Goal: Task Accomplishment & Management: Complete application form

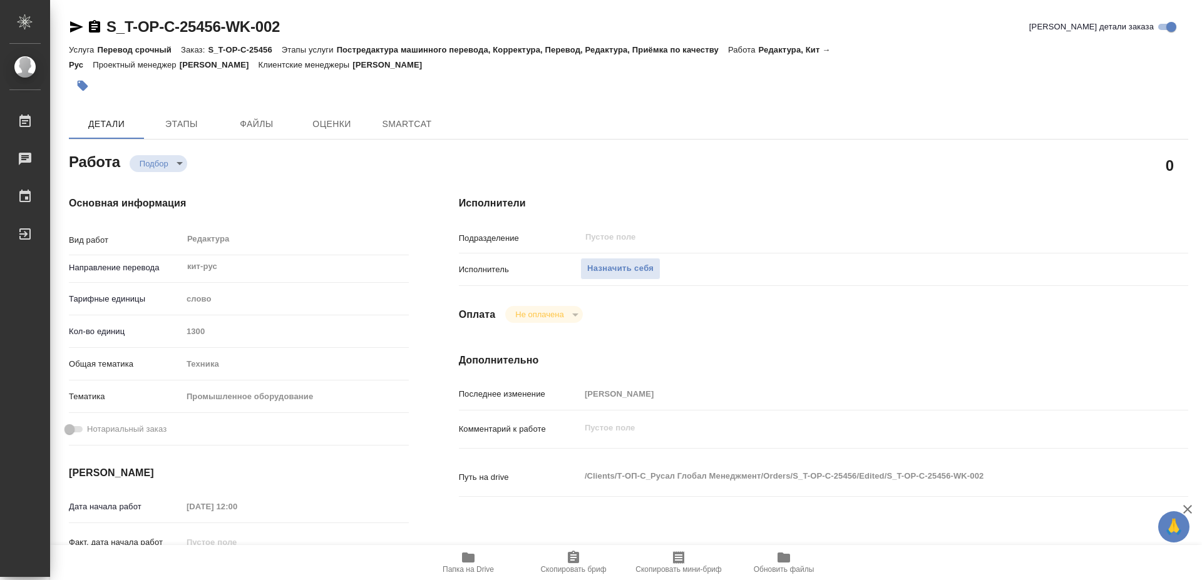
type textarea "x"
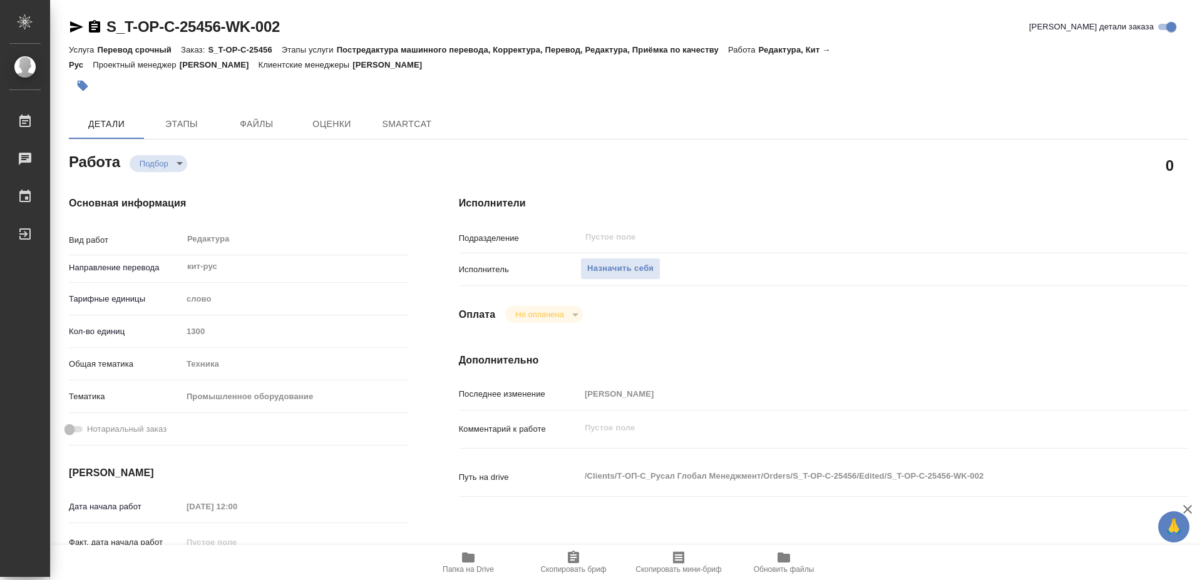
type textarea "x"
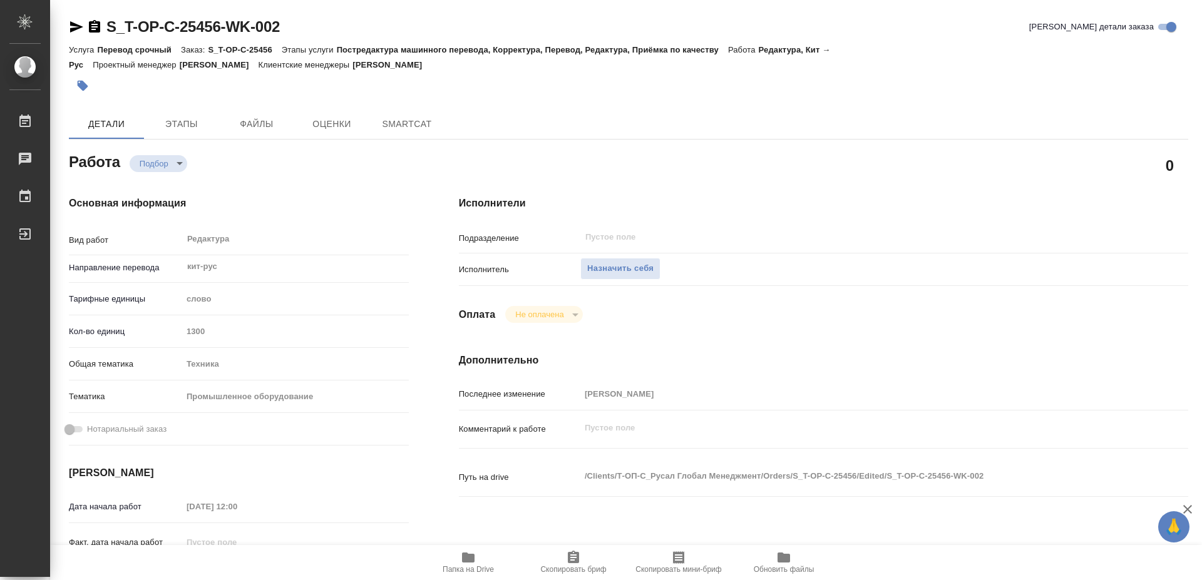
type textarea "x"
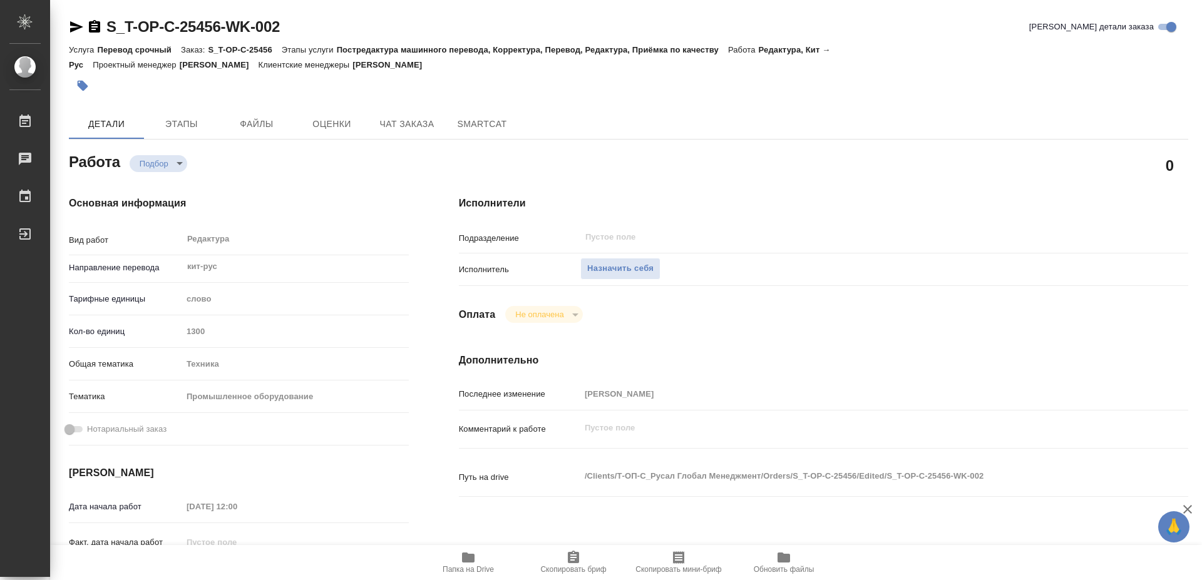
type textarea "x"
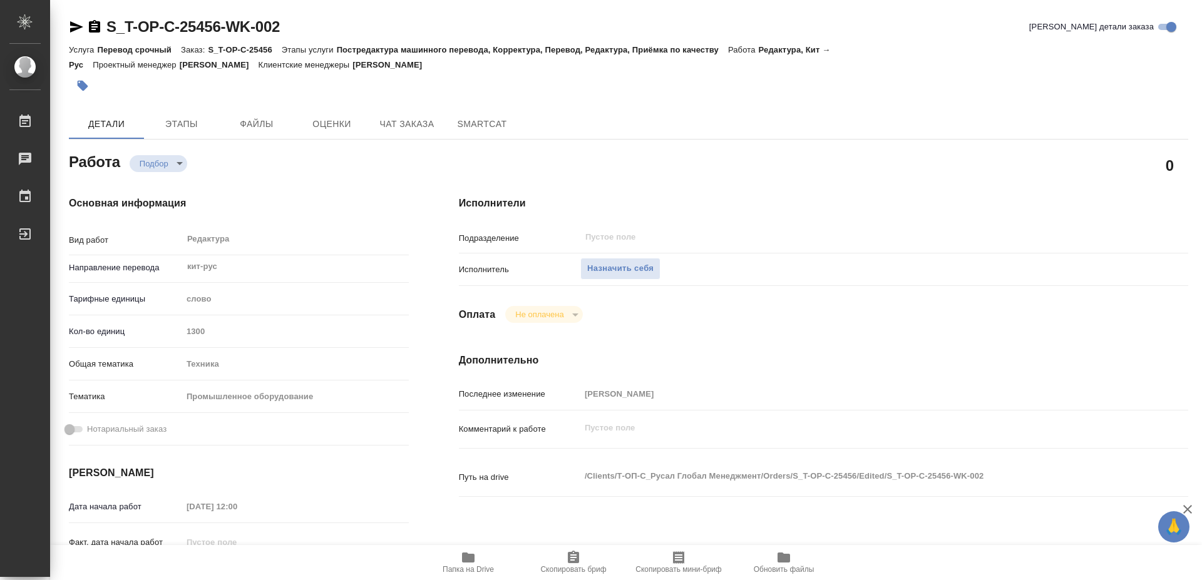
type textarea "x"
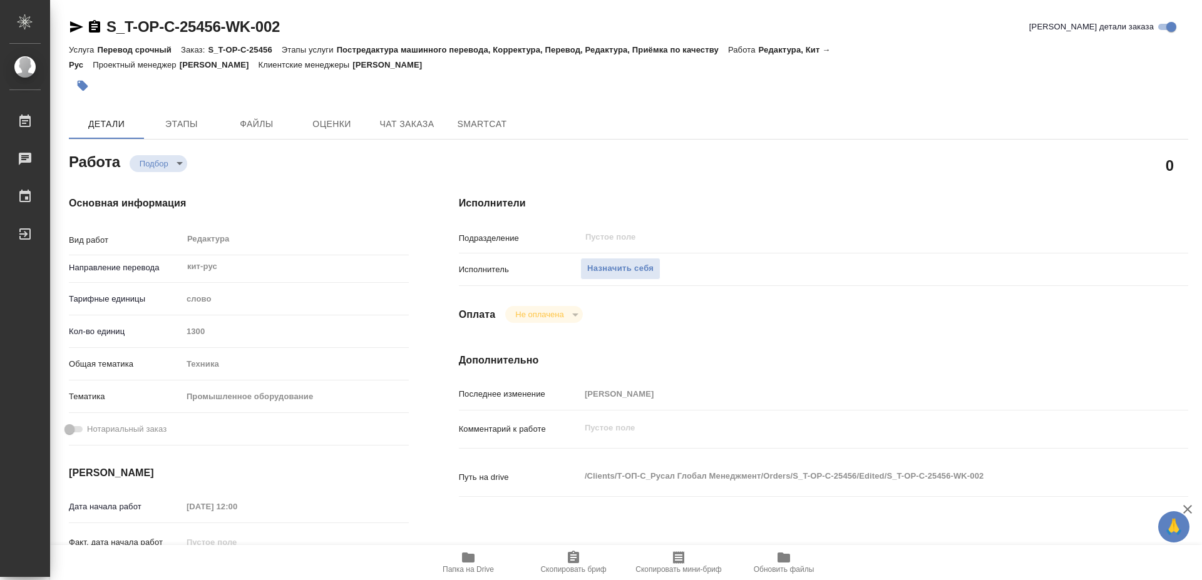
type textarea "x"
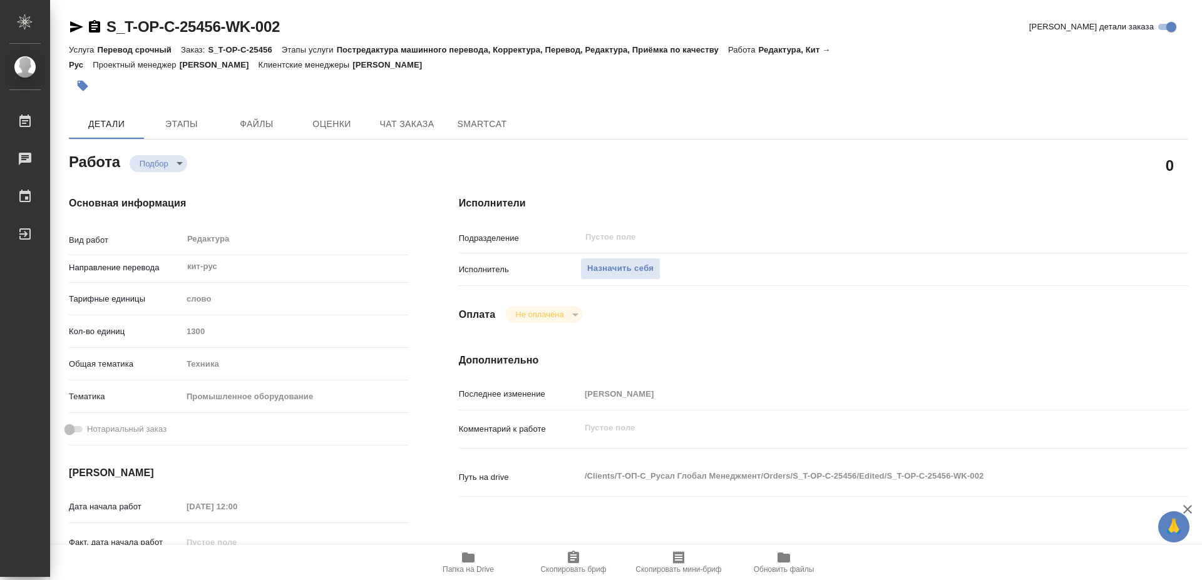
click at [471, 561] on icon "button" at bounding box center [468, 558] width 13 height 10
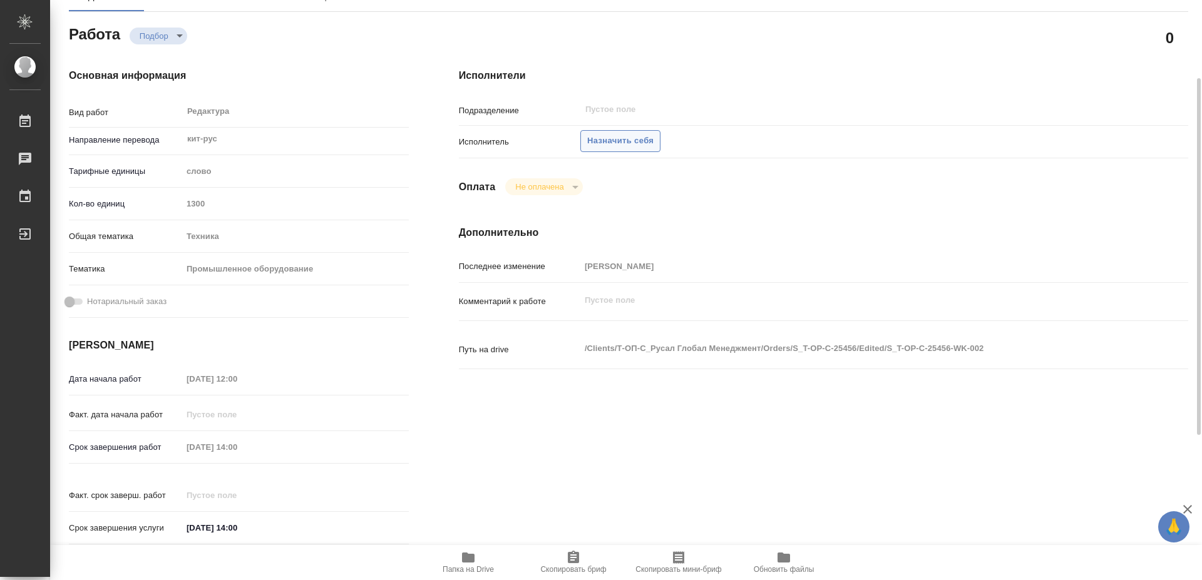
click at [623, 134] on span "Назначить себя" at bounding box center [620, 141] width 66 height 14
type textarea "x"
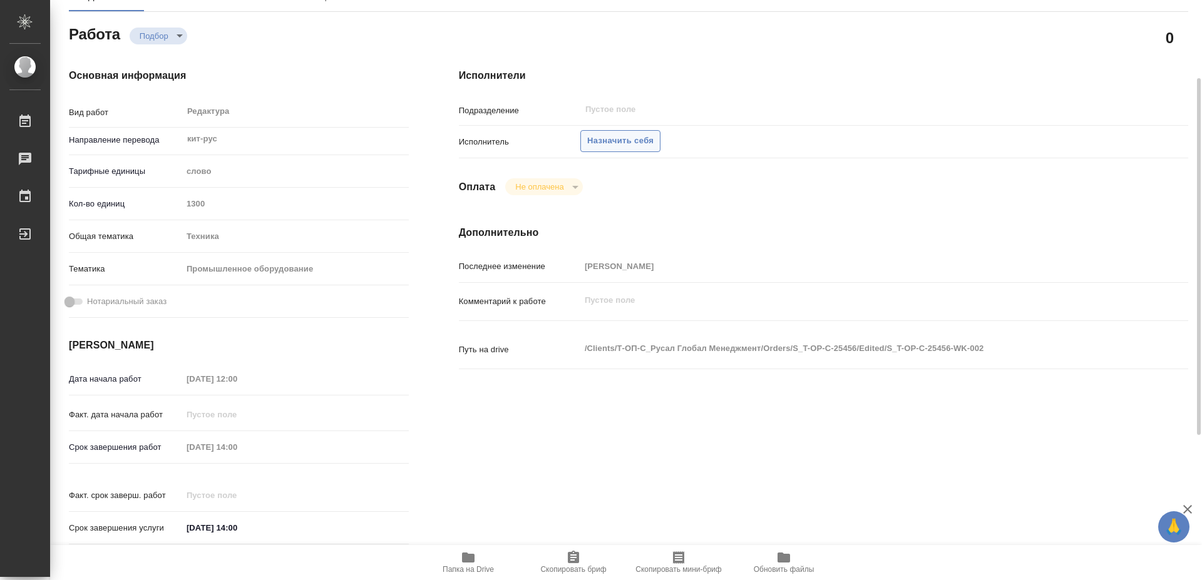
type textarea "x"
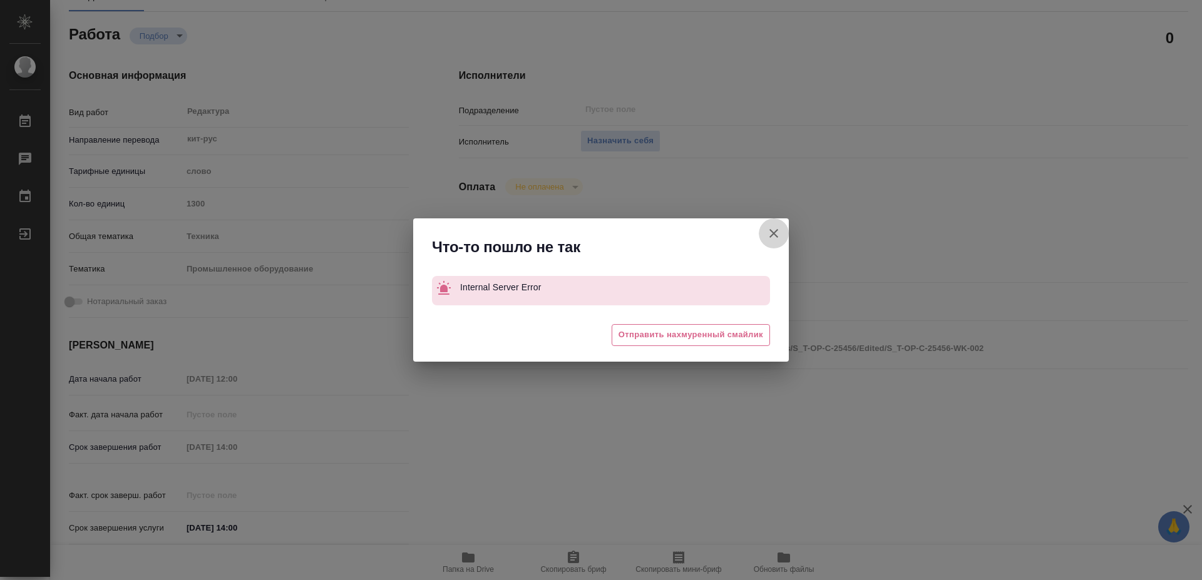
click at [769, 229] on icon "button" at bounding box center [773, 233] width 15 height 15
type textarea "x"
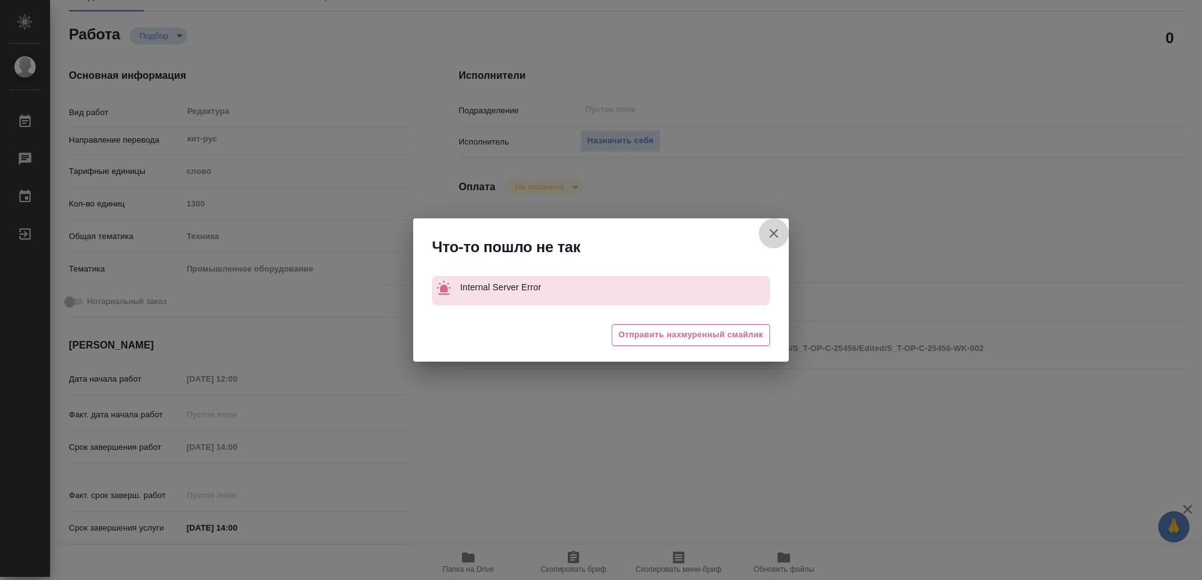
type textarea "x"
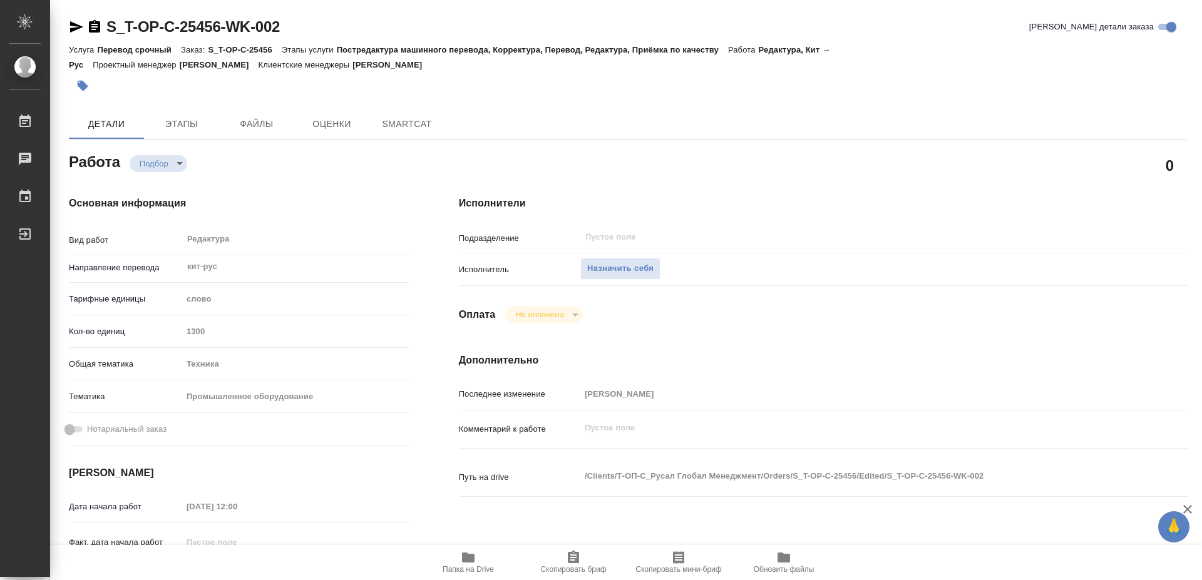
type textarea "x"
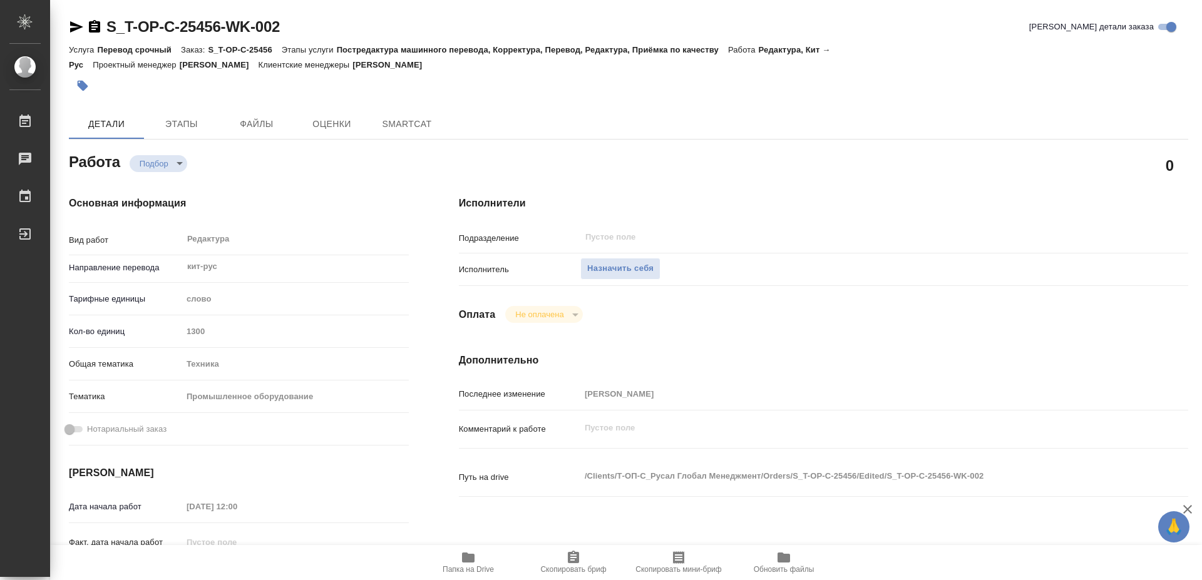
type textarea "x"
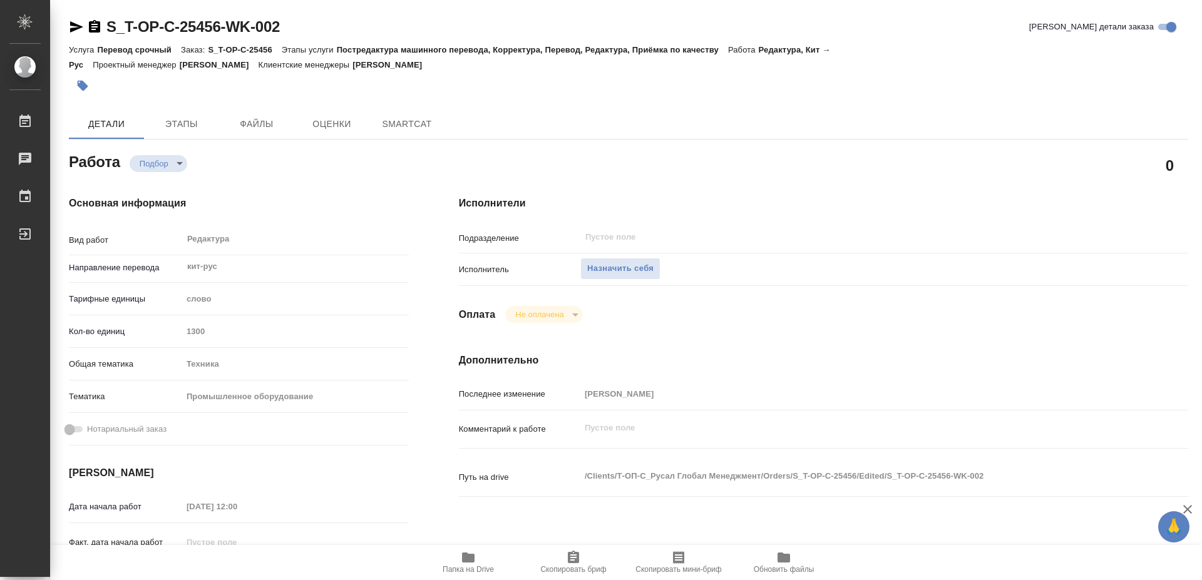
type textarea "x"
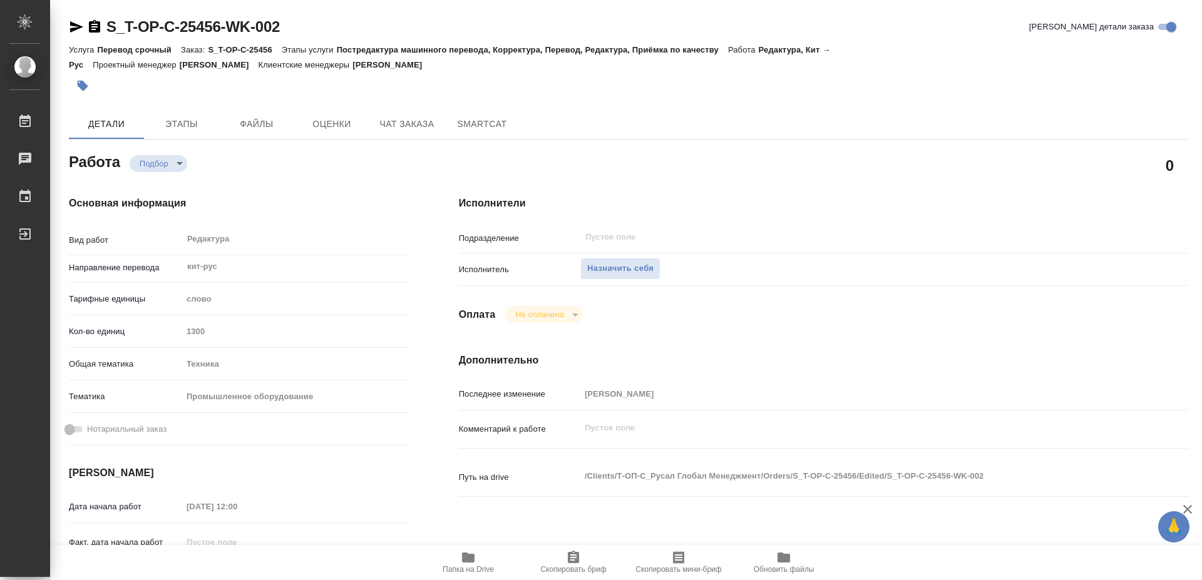
type textarea "x"
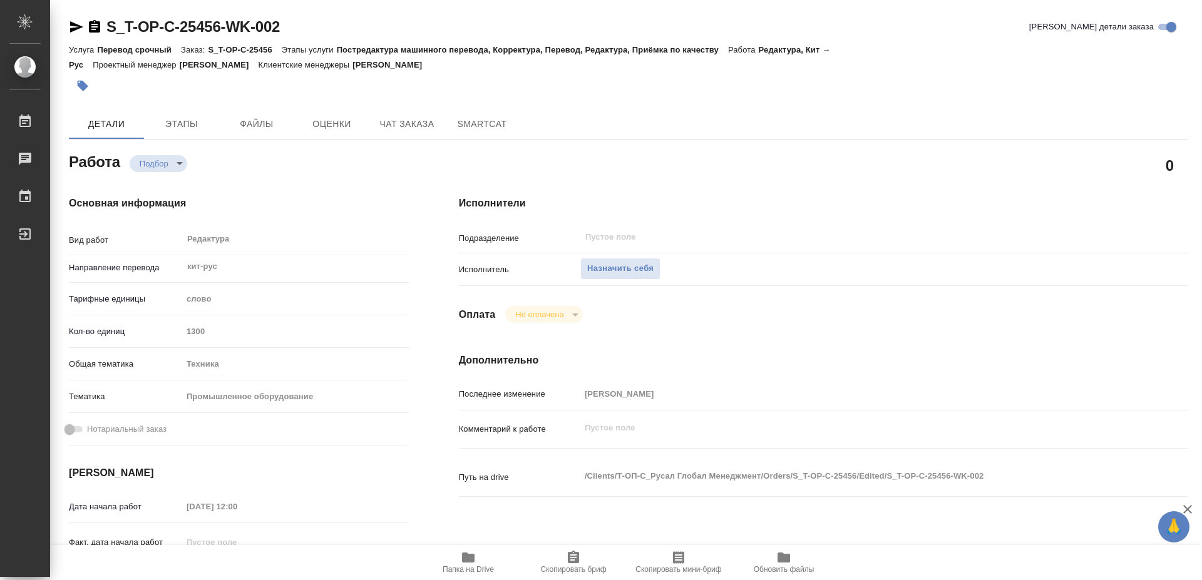
type textarea "x"
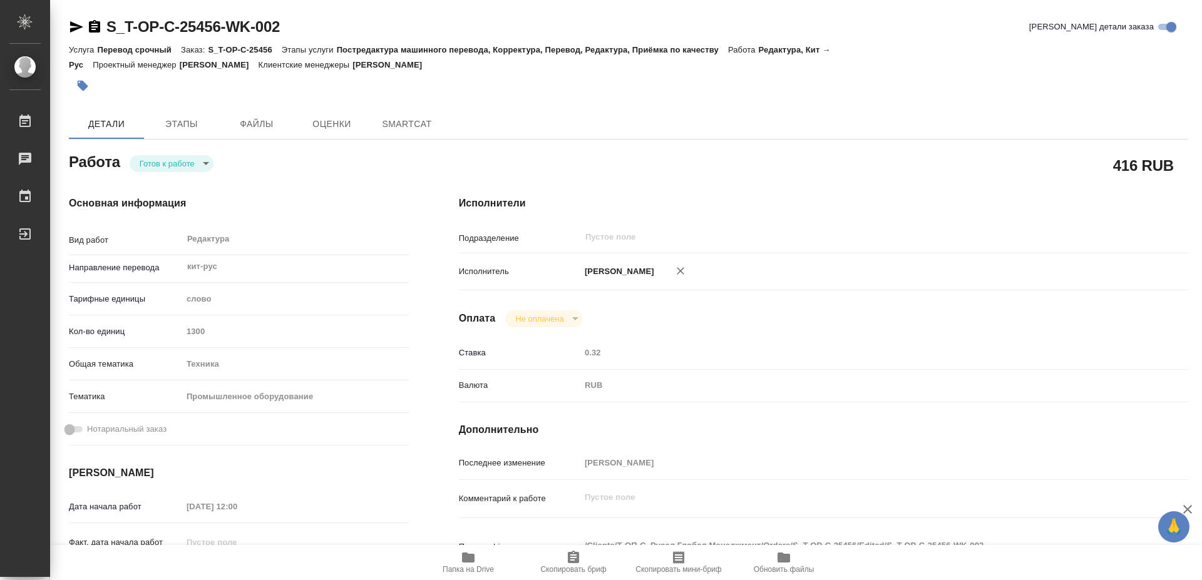
type textarea "x"
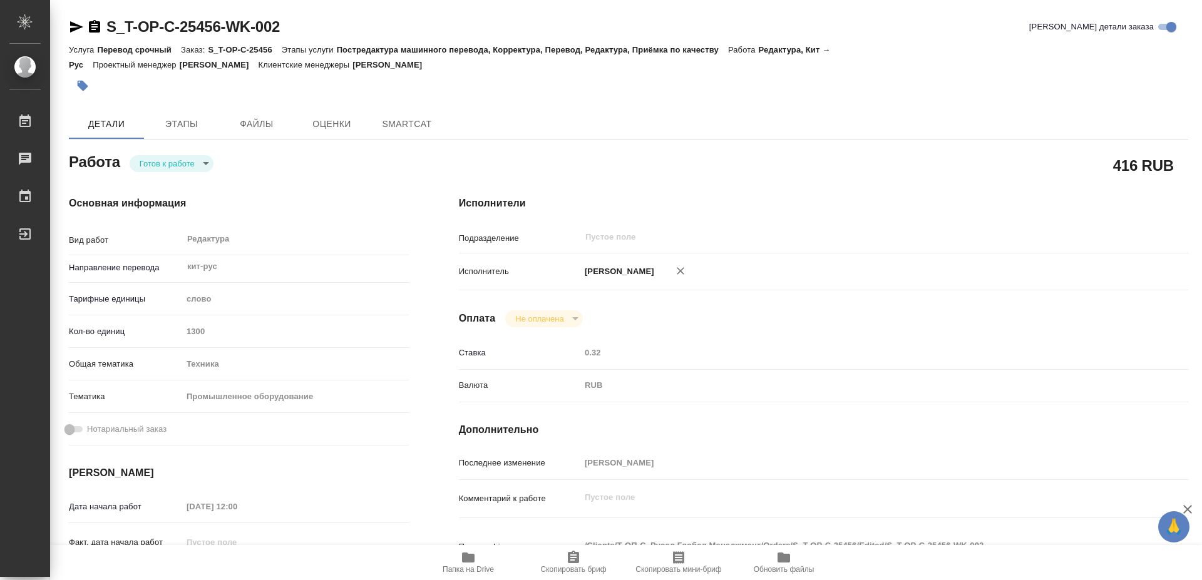
type textarea "x"
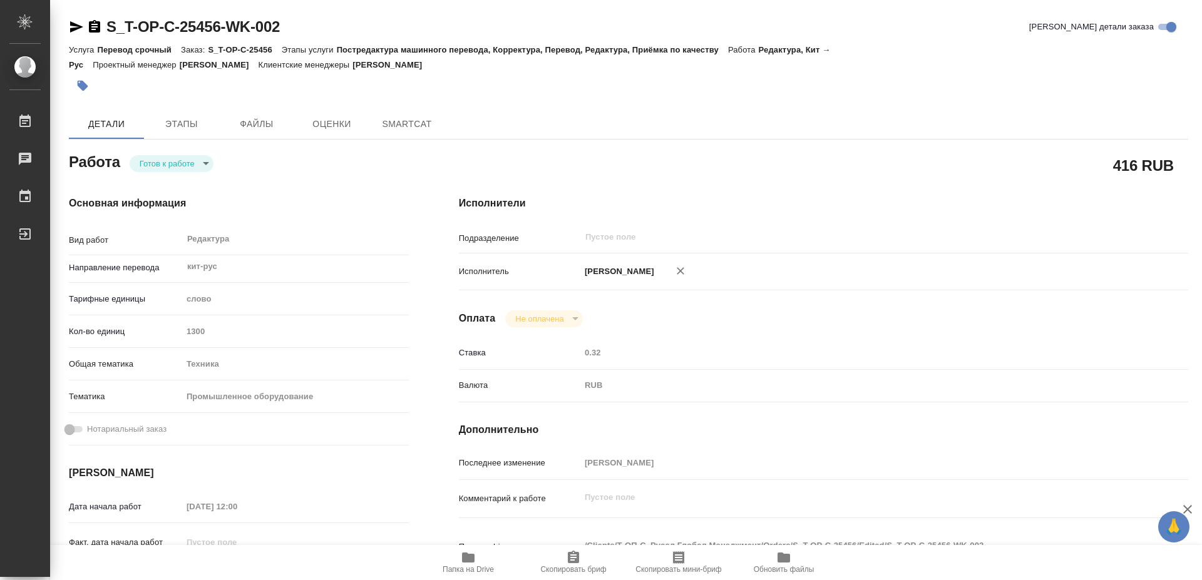
type textarea "x"
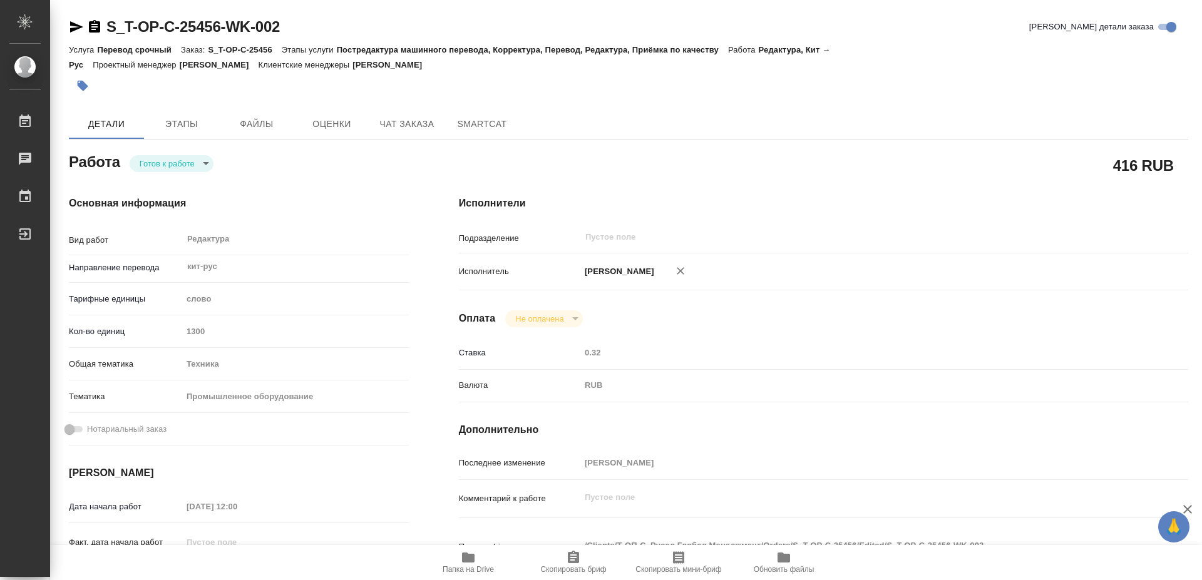
type textarea "x"
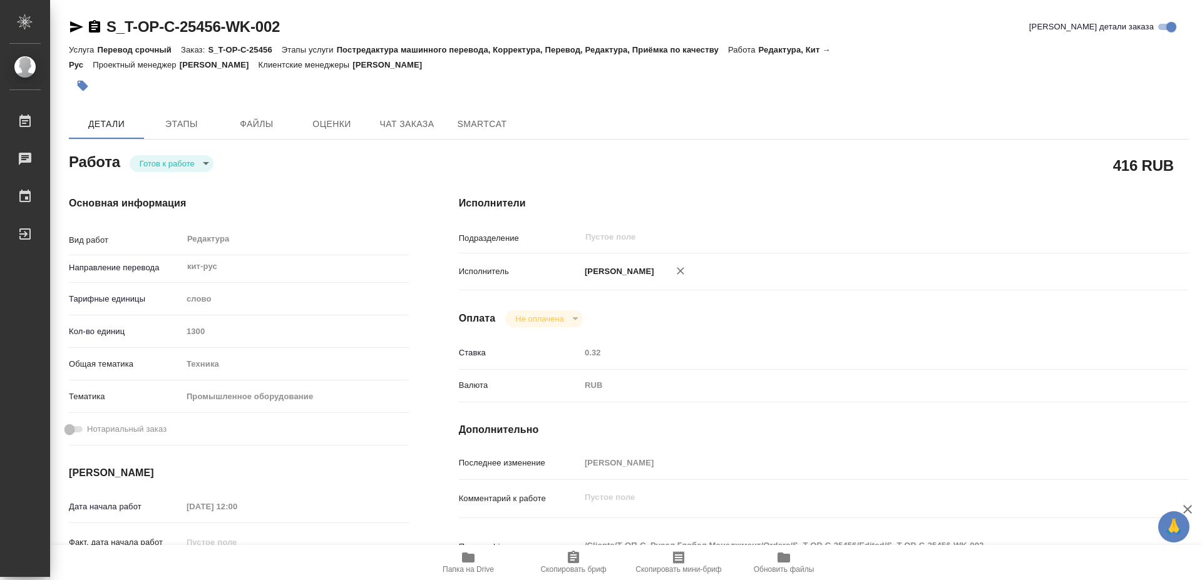
click at [573, 566] on span "Скопировать бриф" at bounding box center [573, 569] width 66 height 9
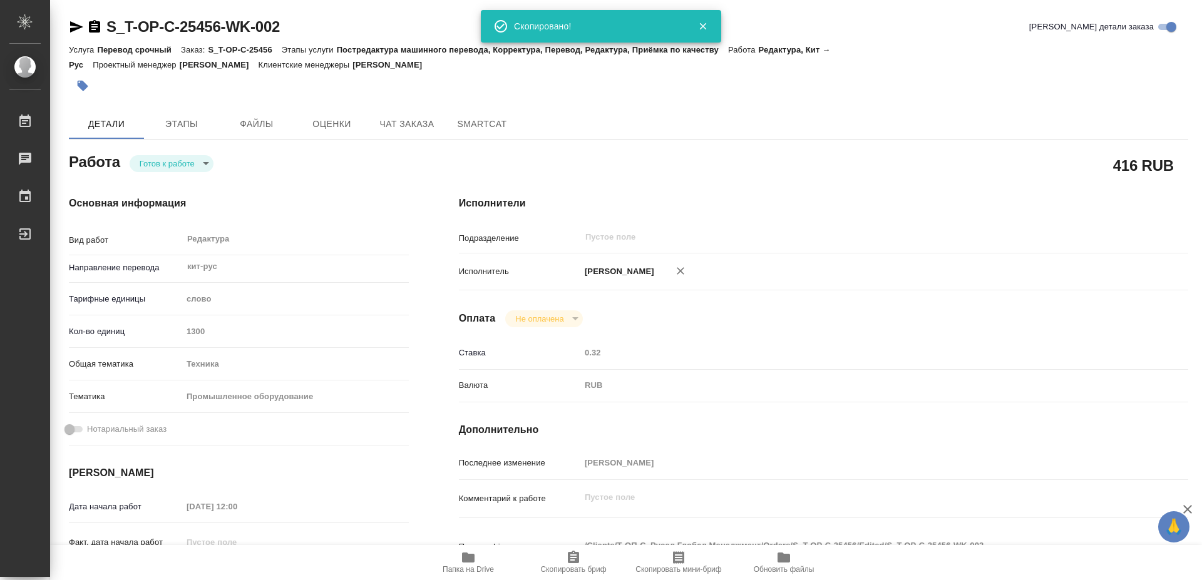
scroll to position [64, 0]
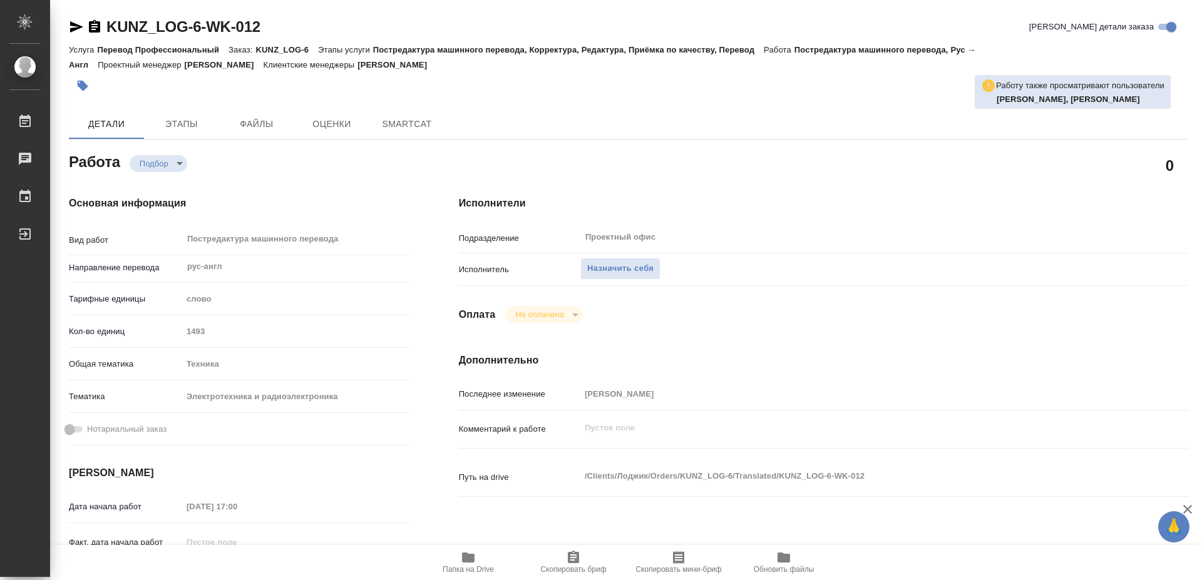
type textarea "x"
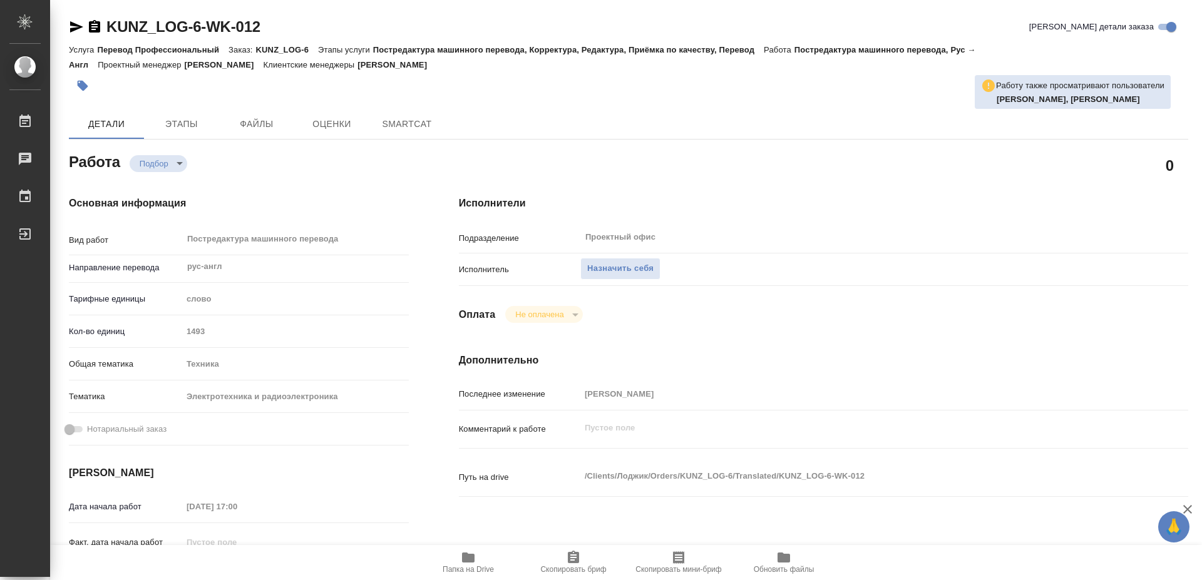
type textarea "x"
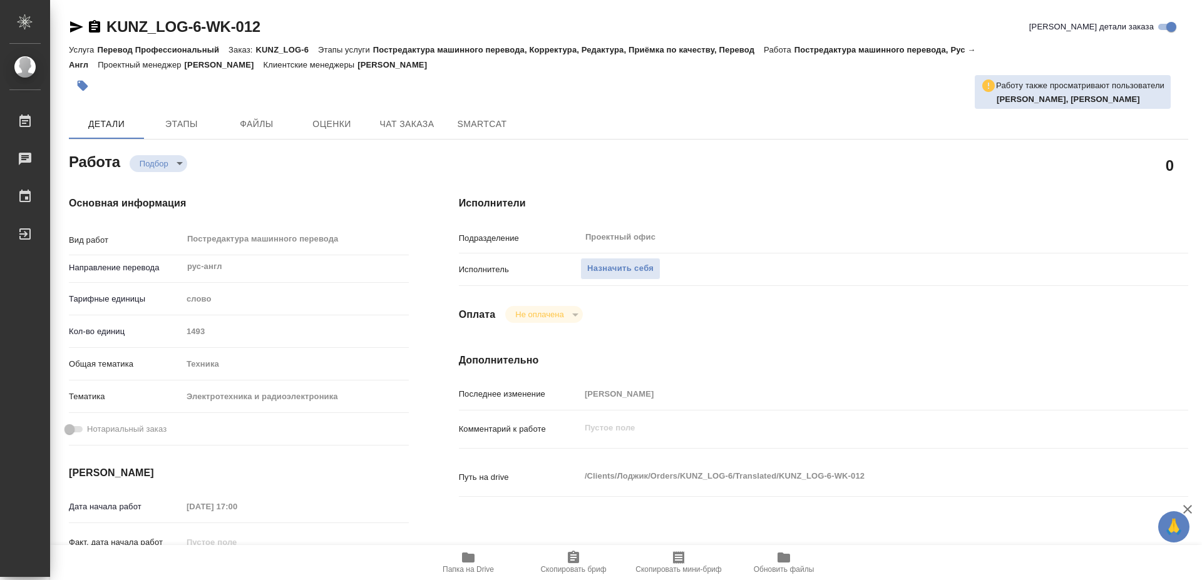
type textarea "x"
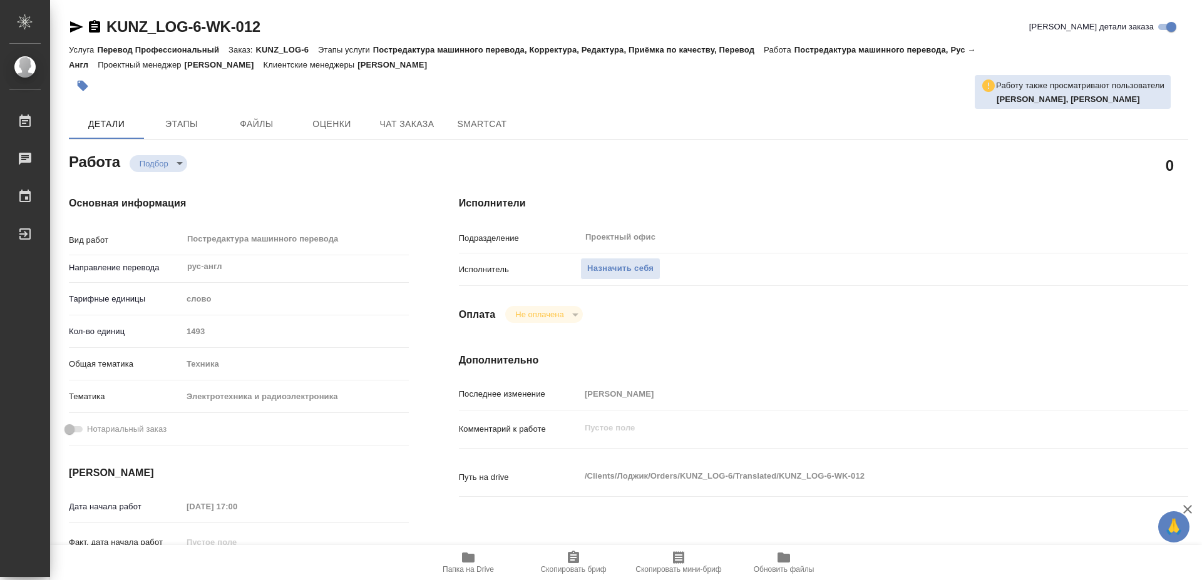
type textarea "x"
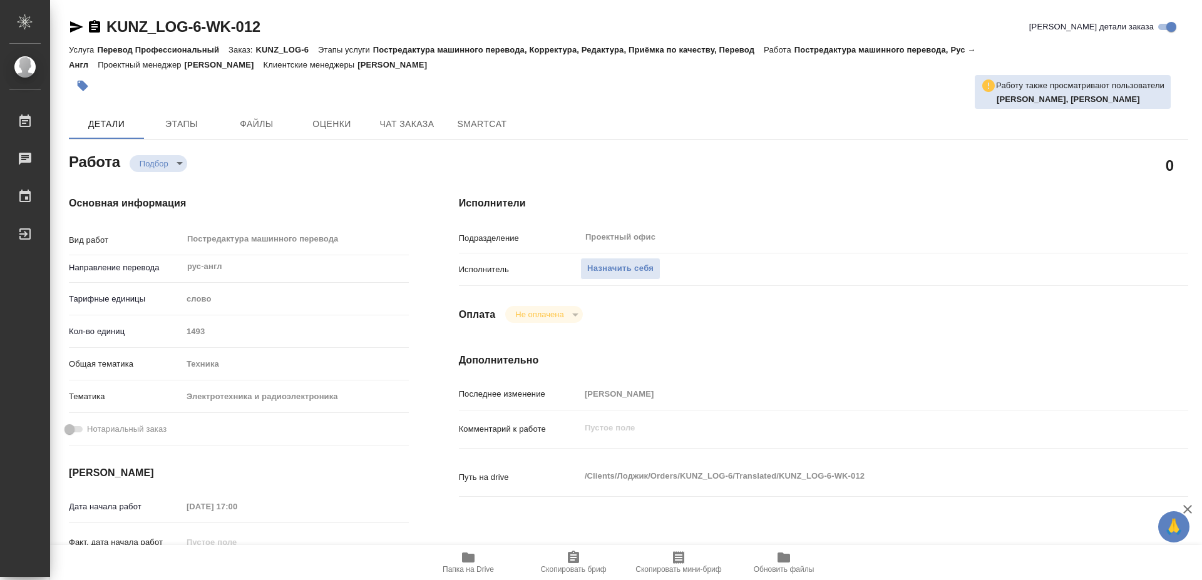
scroll to position [128, 0]
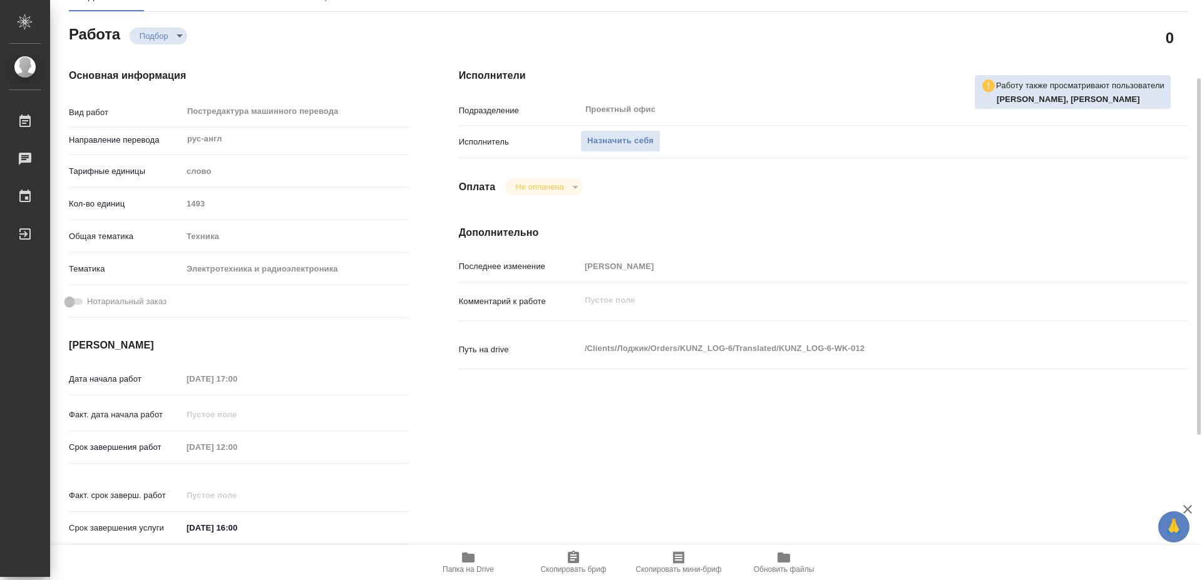
click at [461, 554] on icon "button" at bounding box center [468, 557] width 15 height 15
